Goal: Information Seeking & Learning: Check status

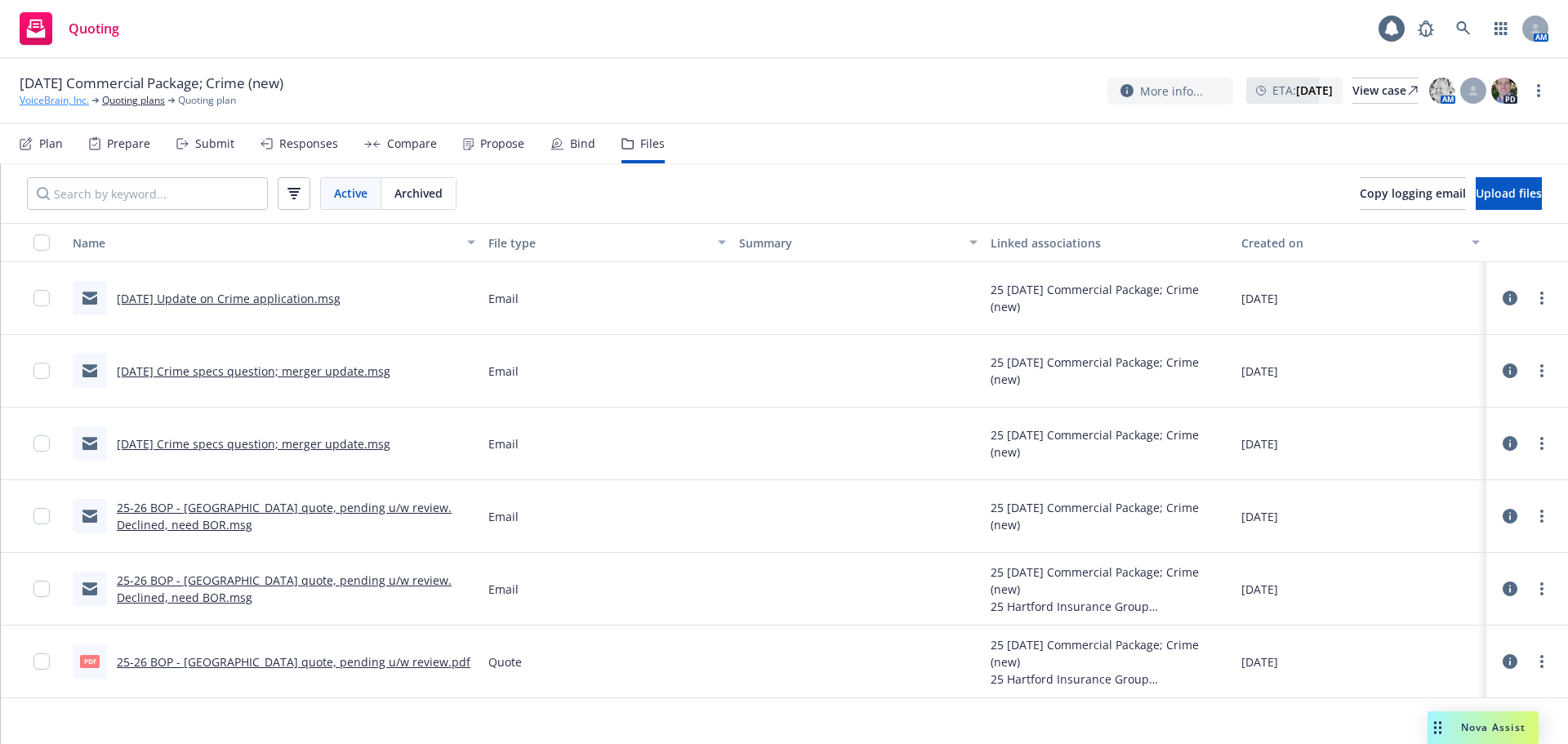
click at [51, 97] on link "VoiceBrain, Inc." at bounding box center [54, 100] width 70 height 15
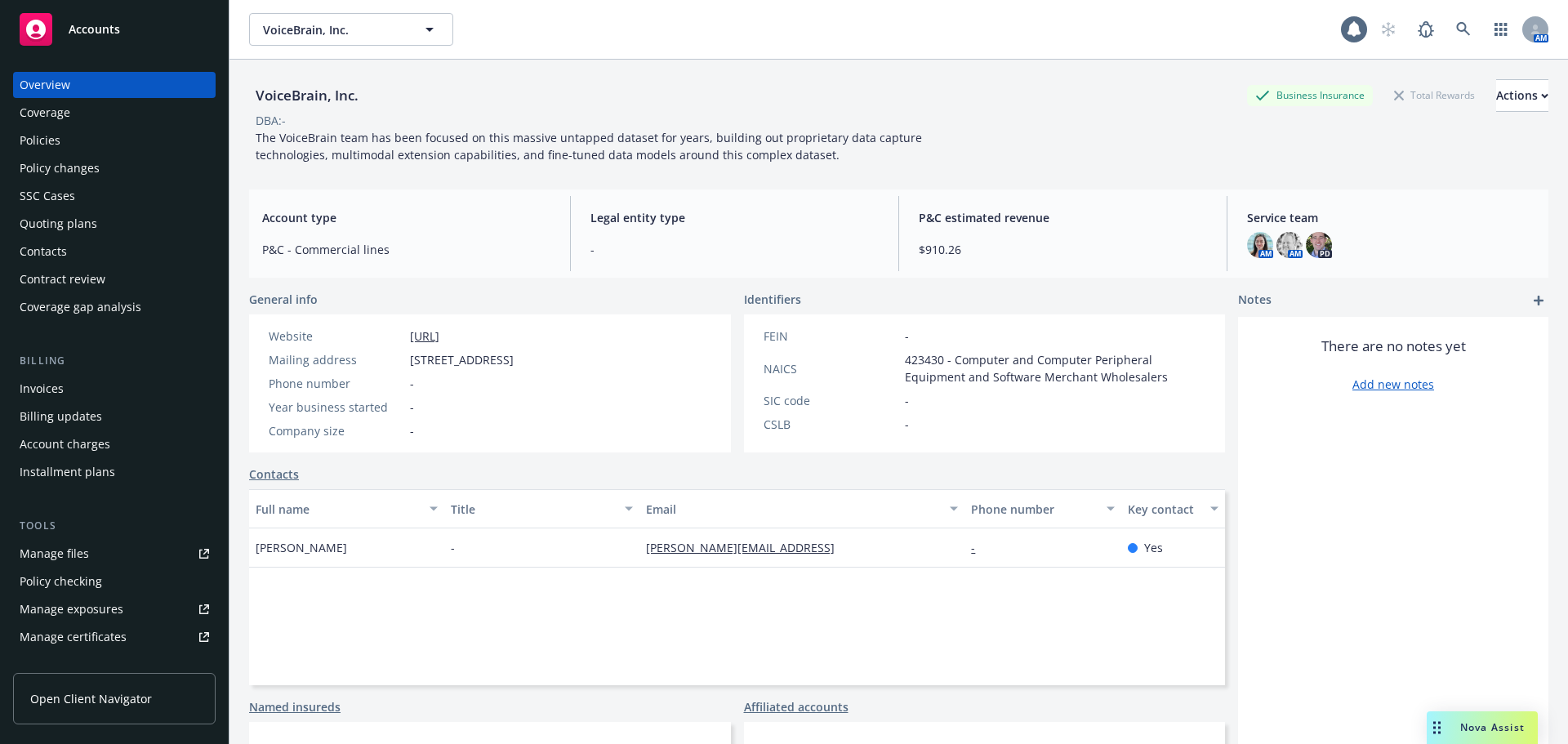
click at [121, 129] on div "Policies" at bounding box center [114, 141] width 189 height 26
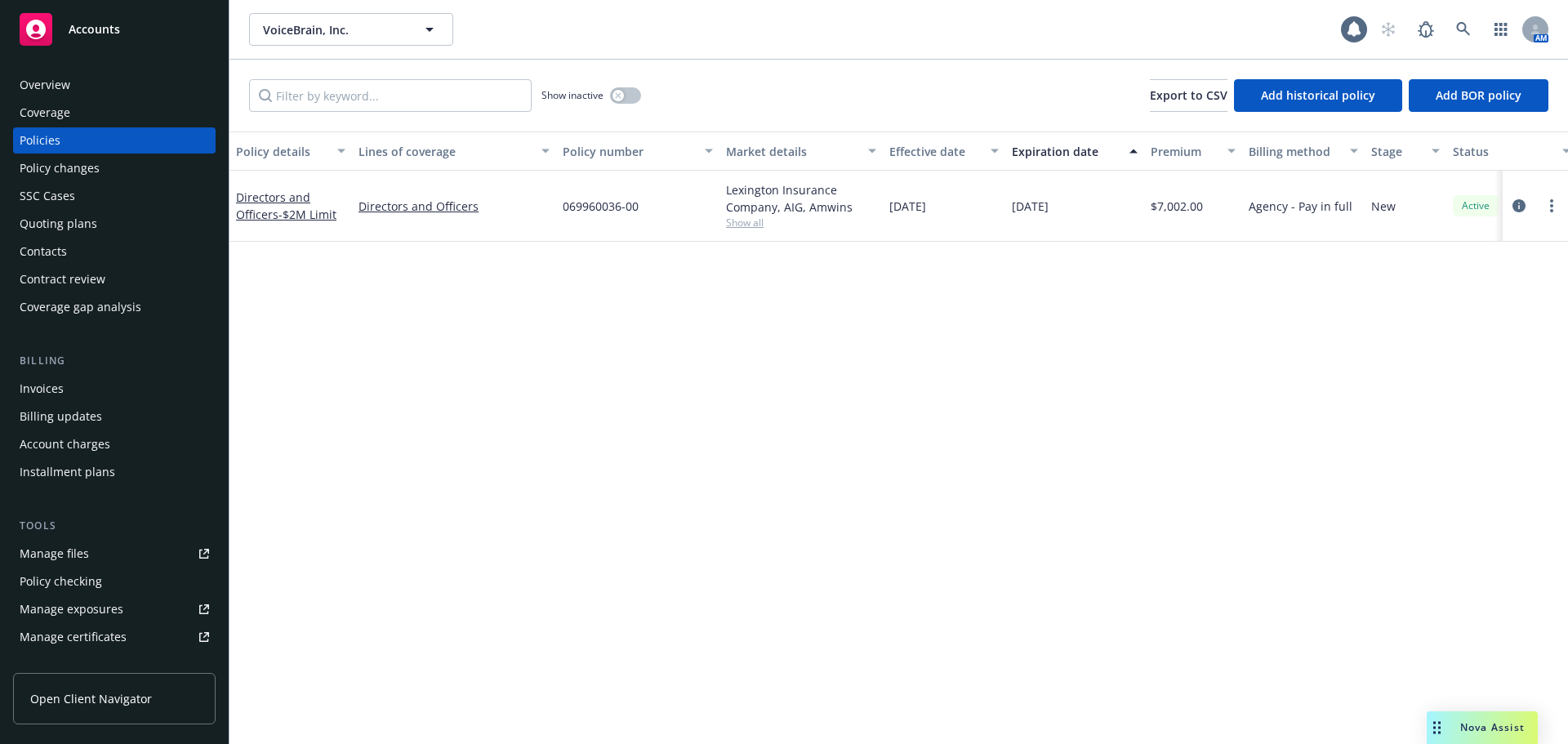
click at [1116, 670] on div "Policy details Lines of coverage Policy number Market details Effective date Ex…" at bounding box center [899, 438] width 1338 height 612
